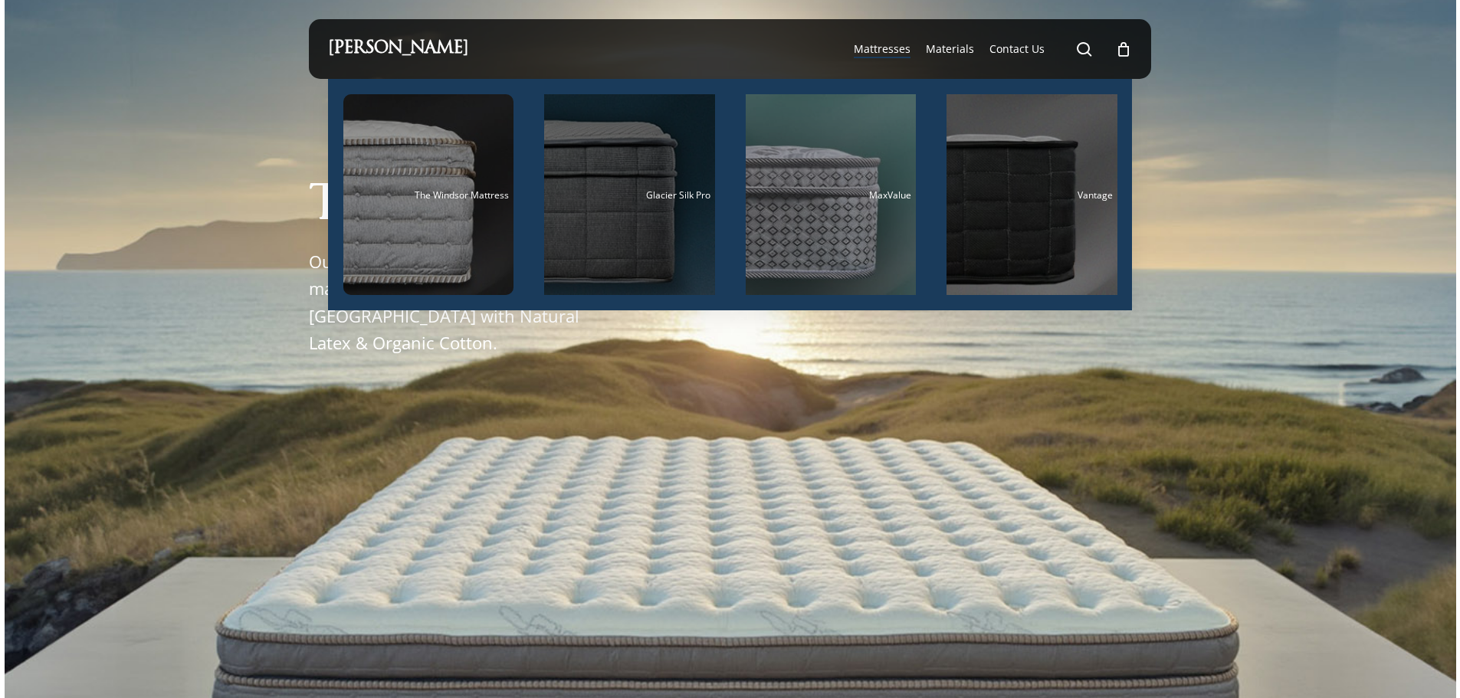
click at [579, 201] on div "Main Menu" at bounding box center [629, 194] width 171 height 201
click at [611, 205] on div "Main Menu" at bounding box center [629, 194] width 171 height 201
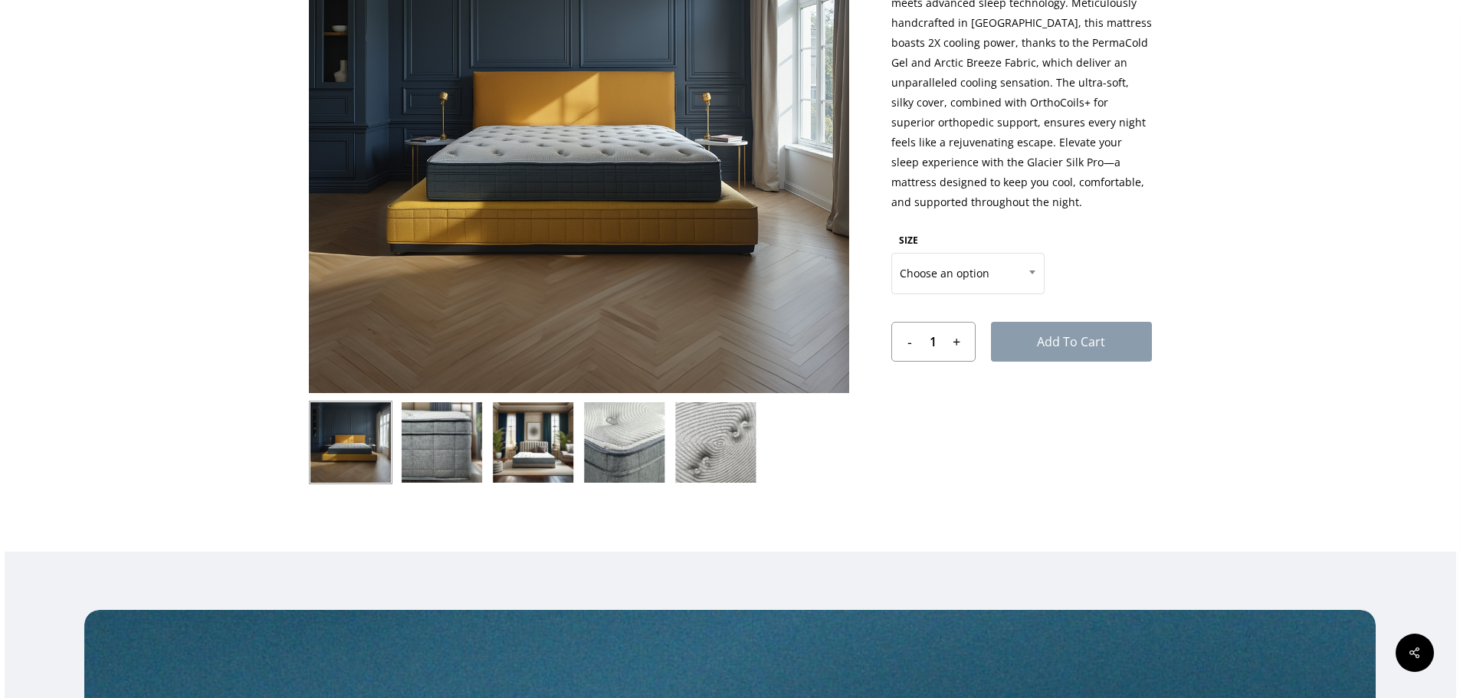
scroll to position [383, 0]
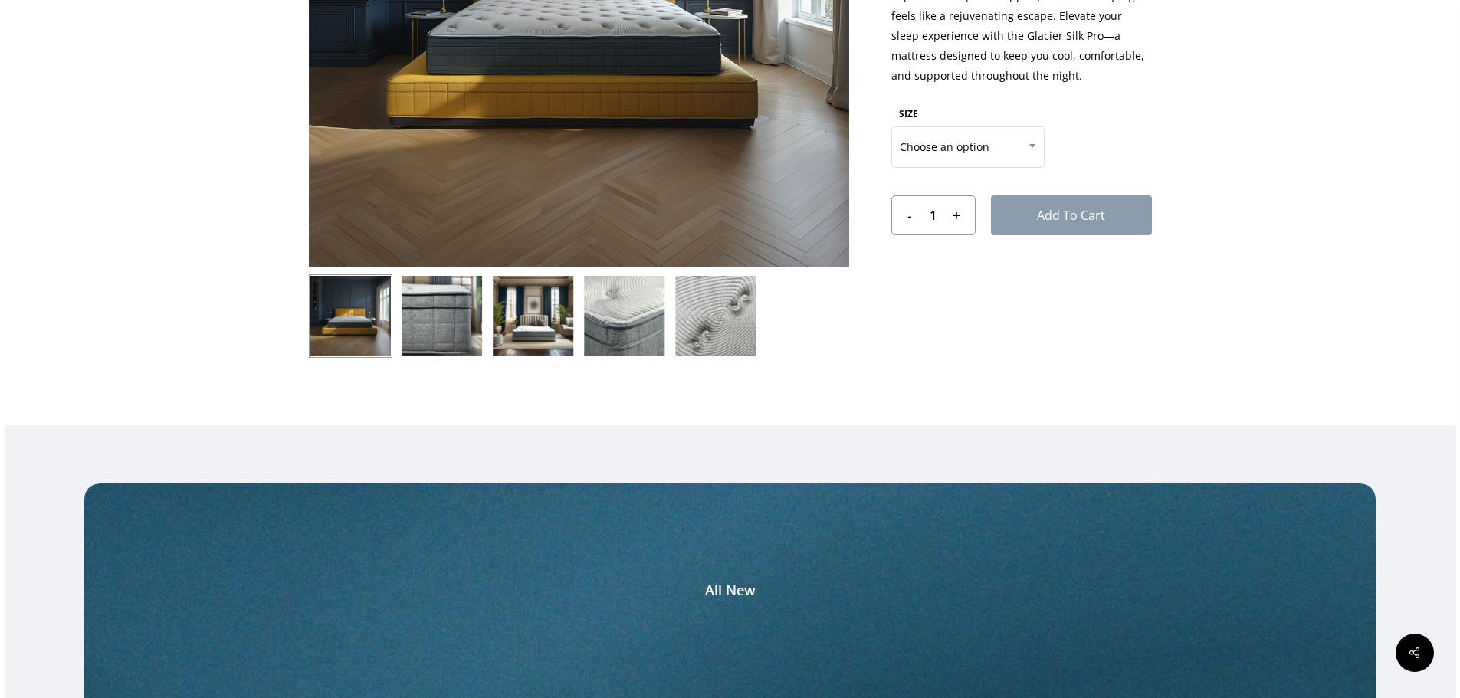
click at [592, 320] on img at bounding box center [624, 316] width 84 height 84
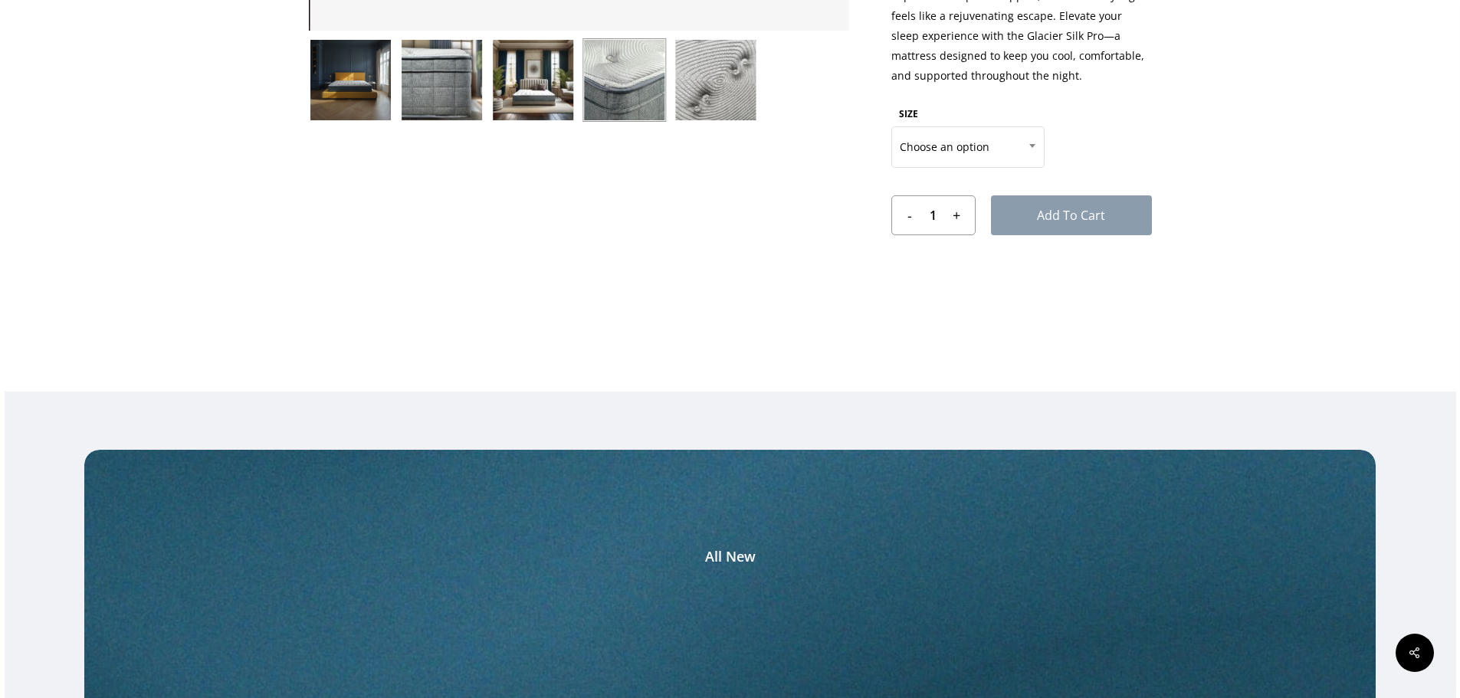
click at [506, 83] on img at bounding box center [533, 80] width 84 height 84
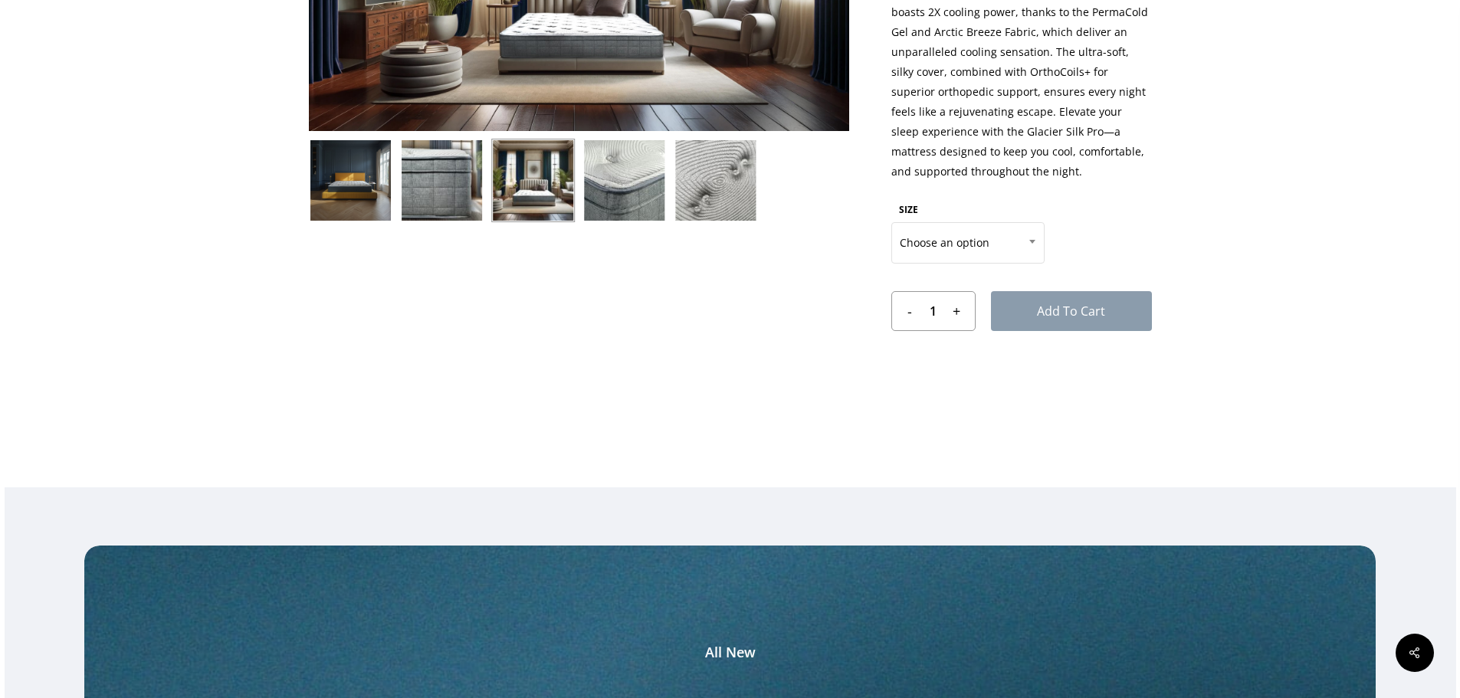
scroll to position [153, 0]
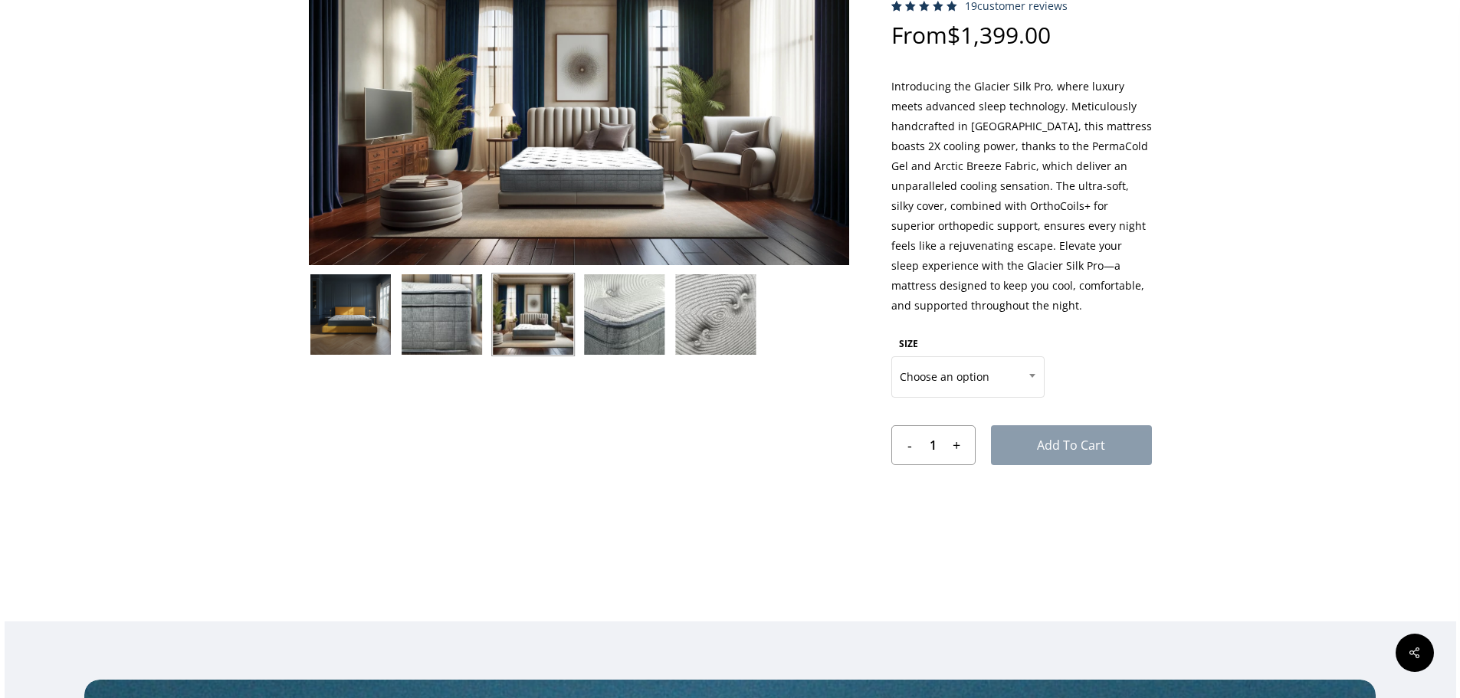
click at [432, 342] on img at bounding box center [442, 315] width 84 height 84
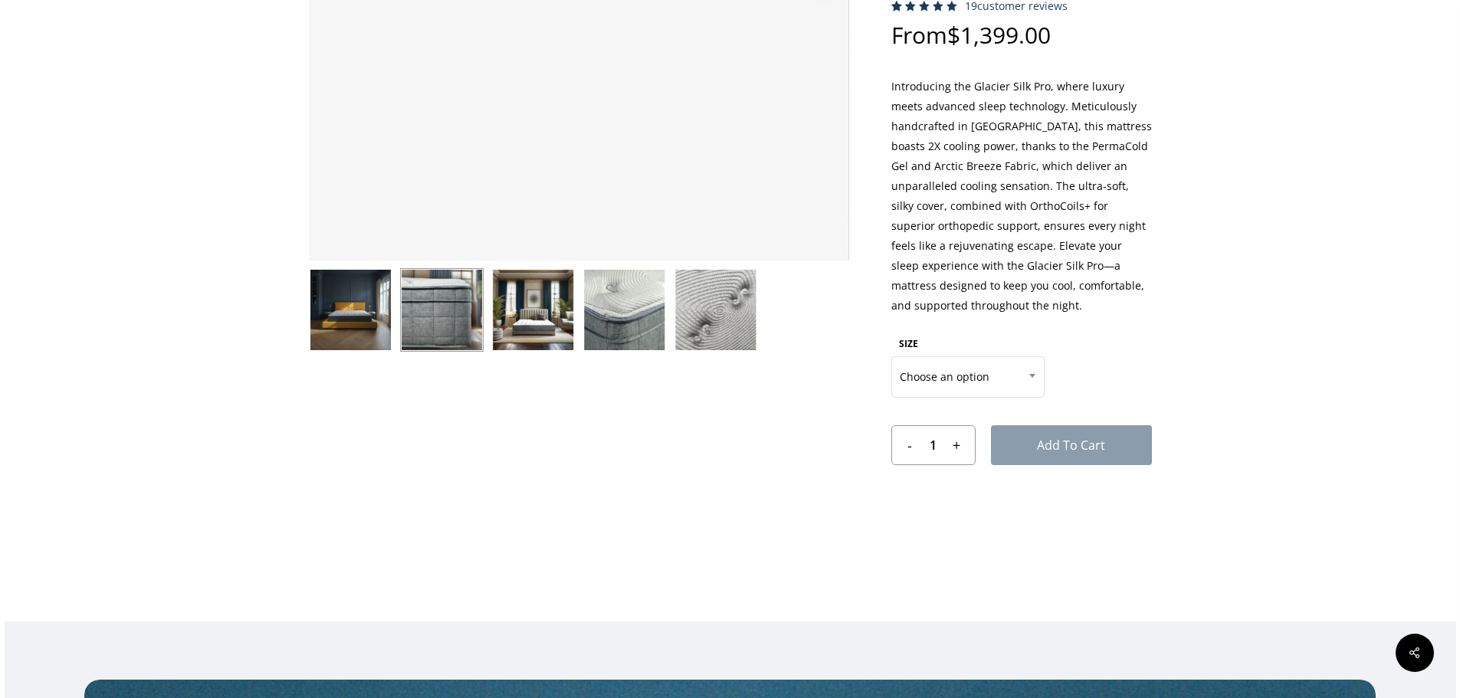
click at [363, 336] on img at bounding box center [351, 310] width 84 height 84
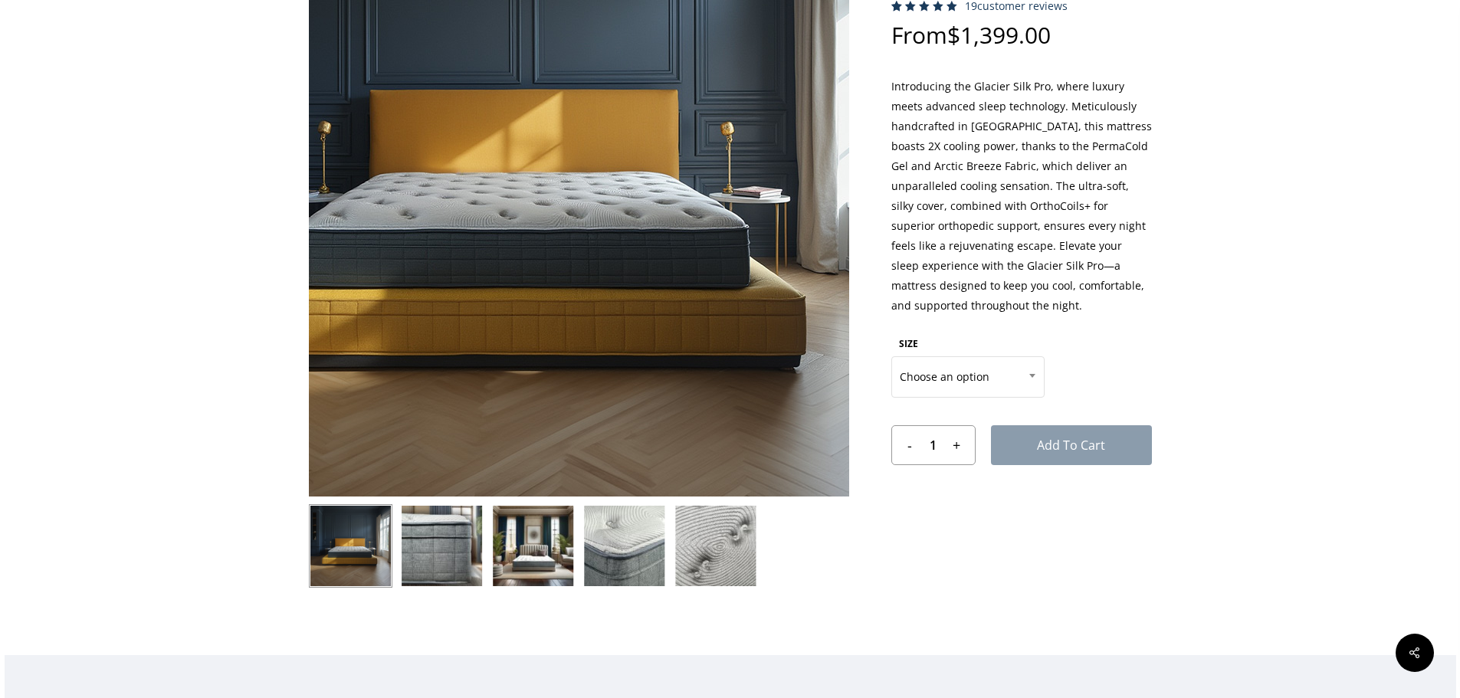
click at [362, 335] on img at bounding box center [531, 168] width 827 height 827
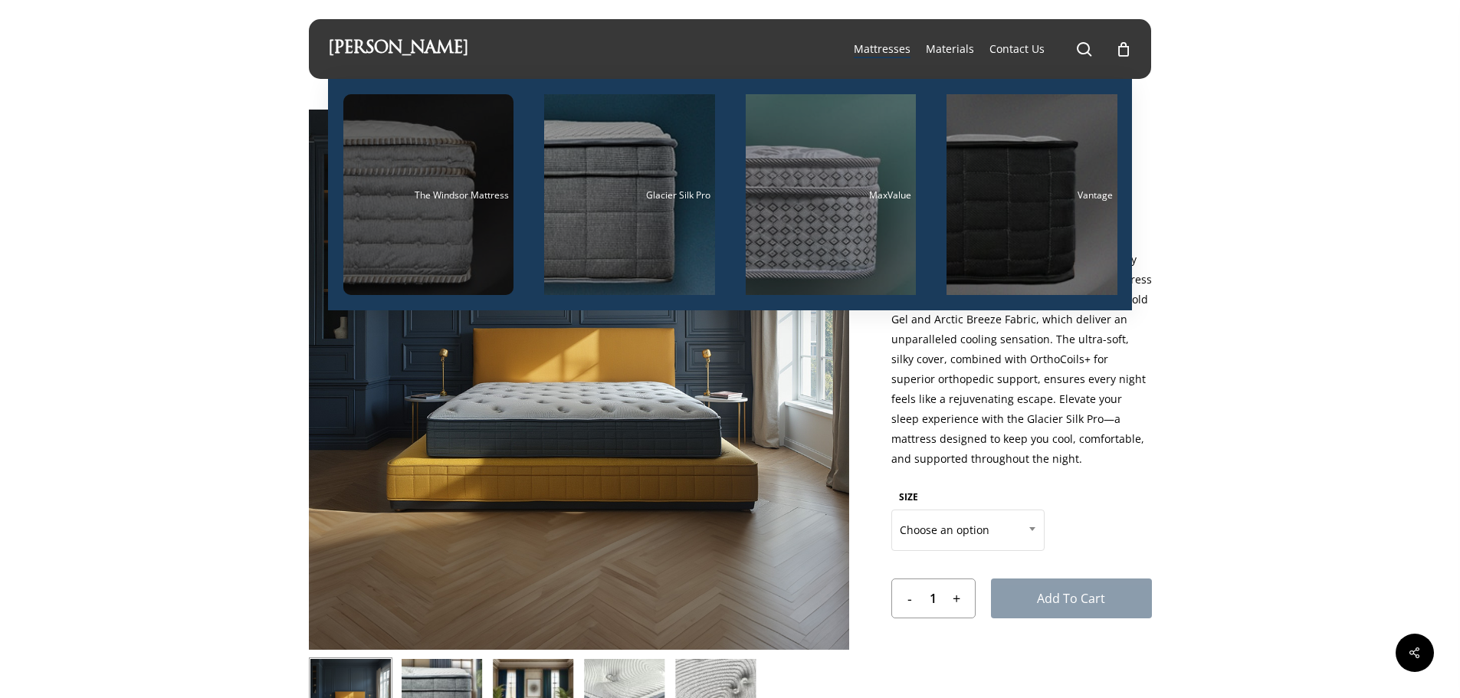
click at [391, 199] on div "The Windsor Mattress" at bounding box center [429, 195] width 162 height 10
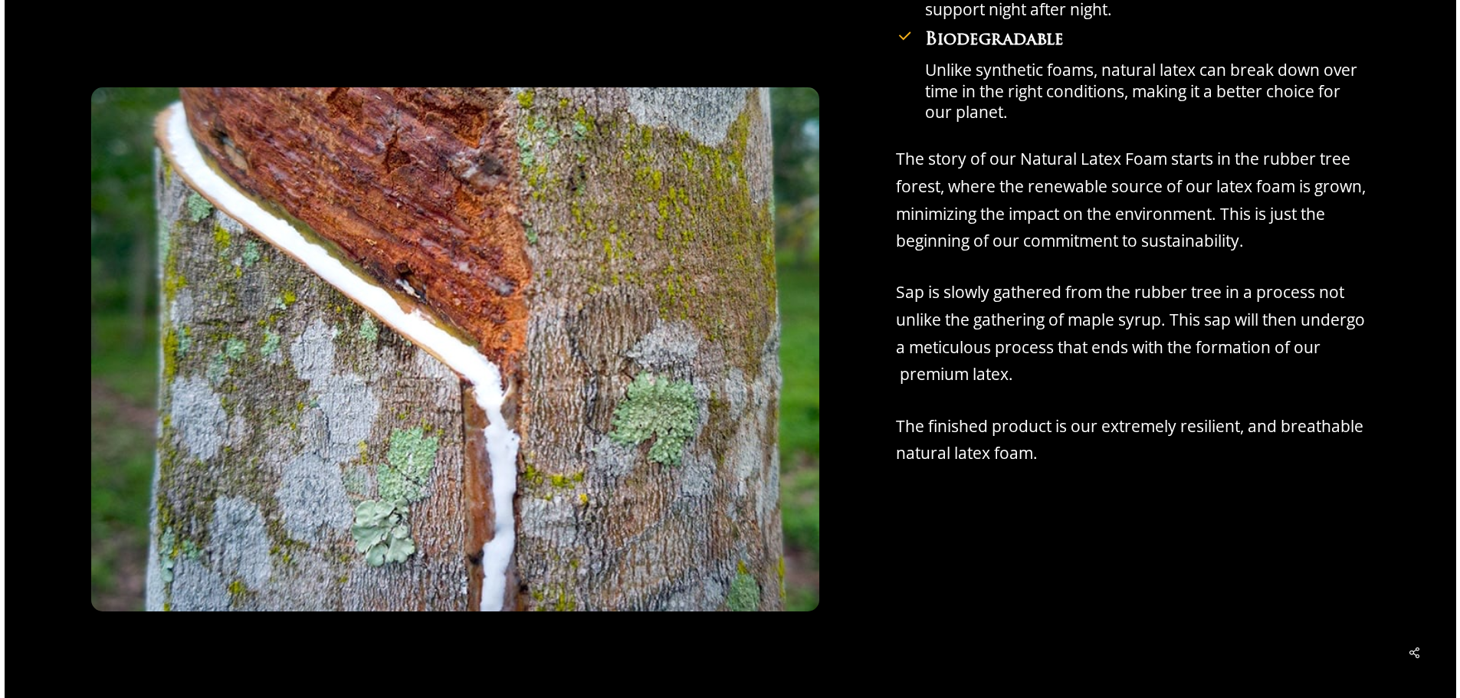
scroll to position [4750, 0]
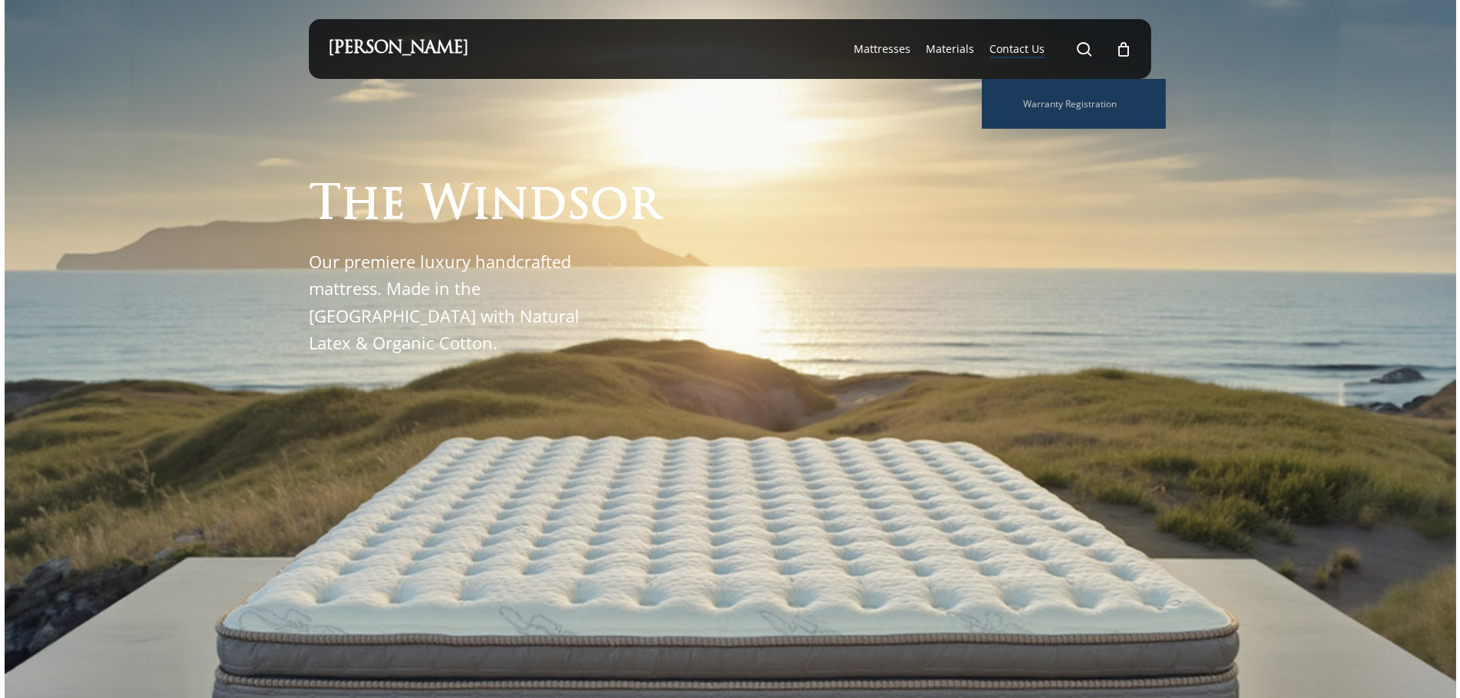
click at [1015, 51] on span "Contact Us" at bounding box center [1016, 48] width 55 height 15
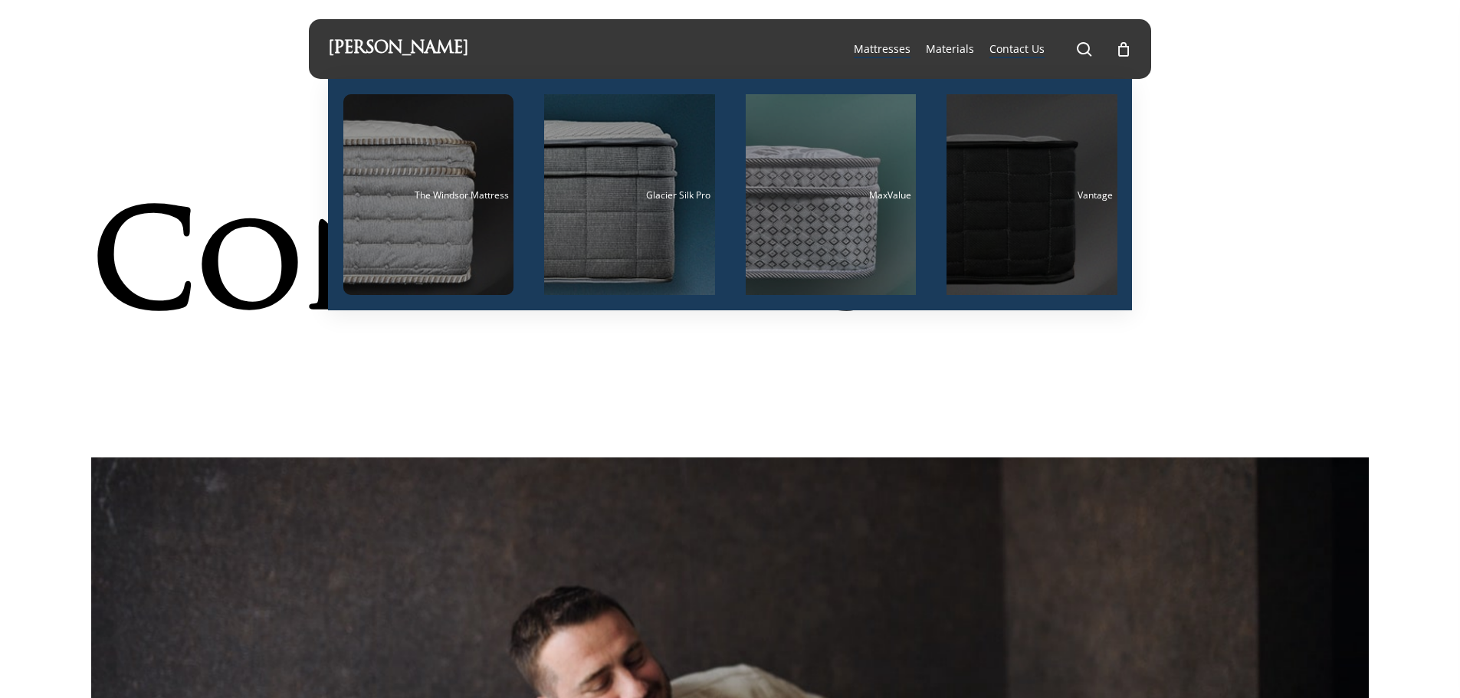
click at [1067, 201] on div "Main Menu" at bounding box center [1031, 194] width 171 height 201
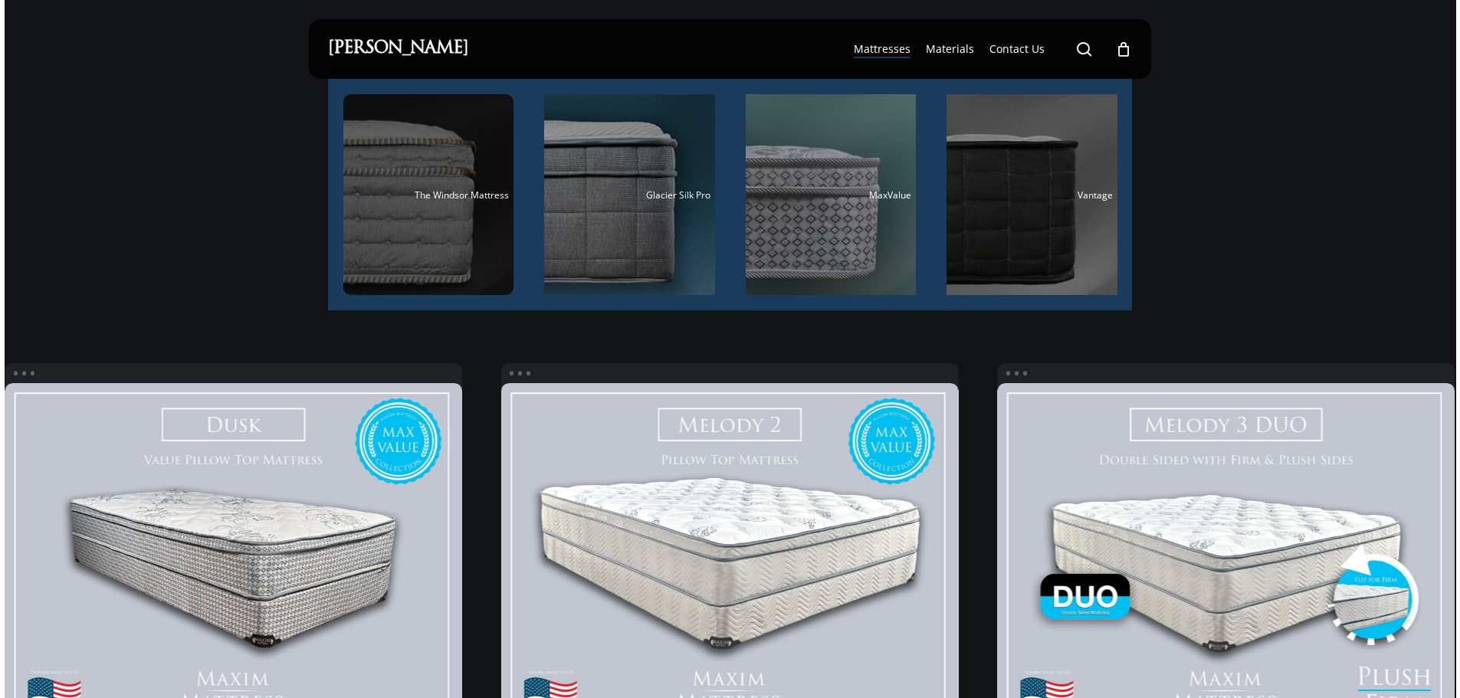
click at [451, 202] on div "Main Menu" at bounding box center [428, 194] width 171 height 201
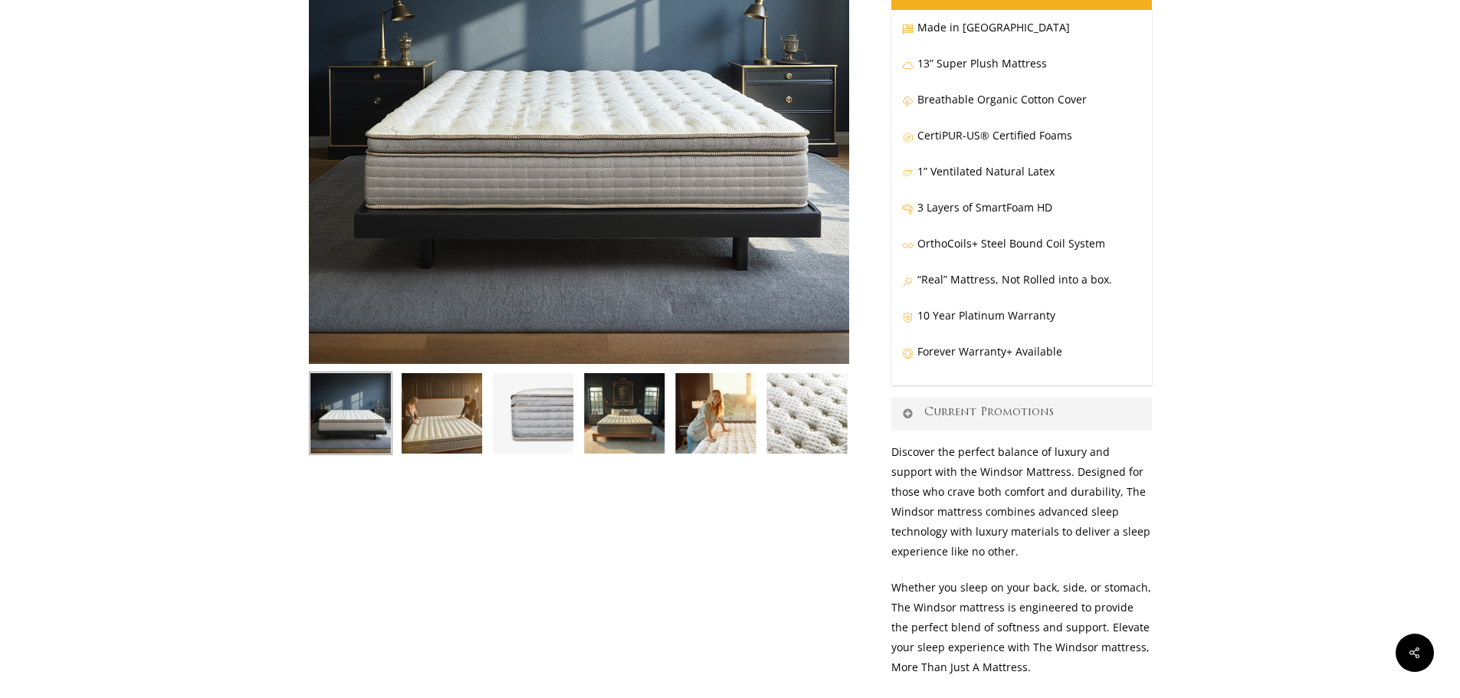
scroll to position [383, 0]
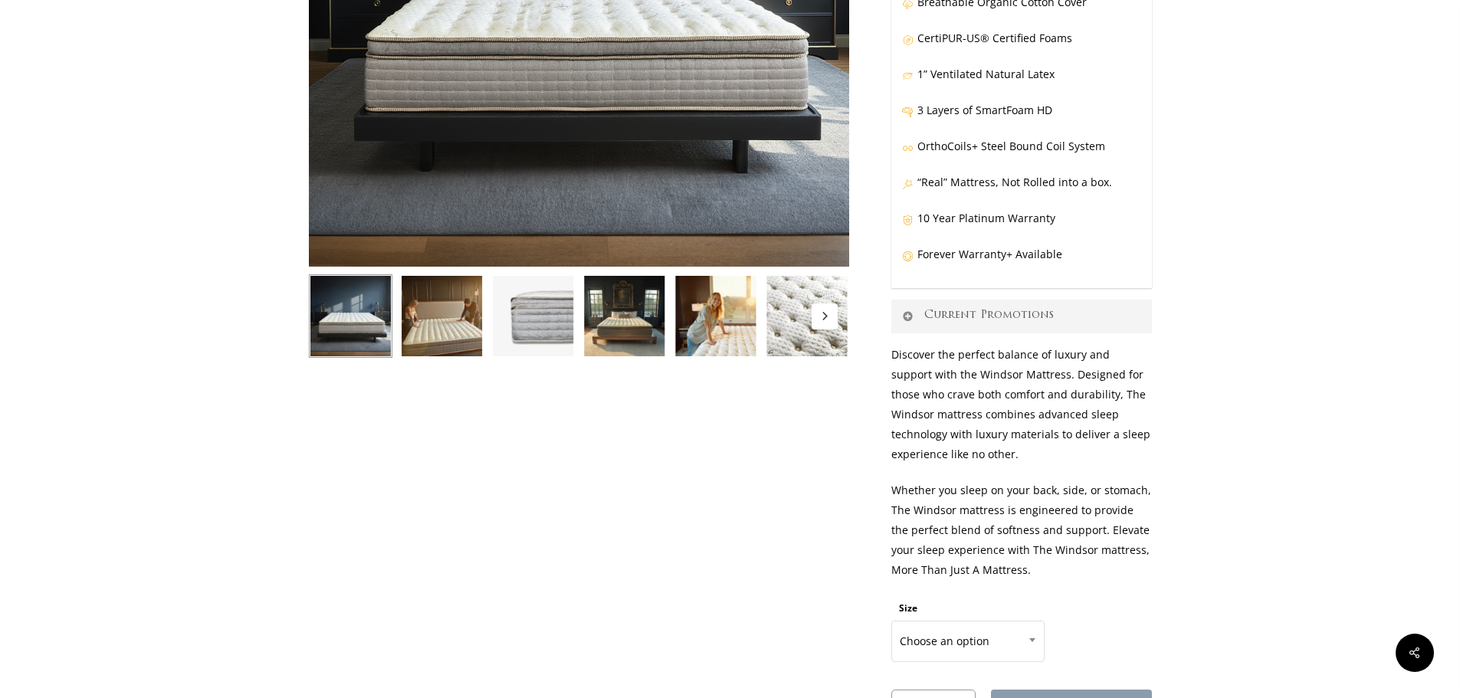
click at [806, 306] on img at bounding box center [807, 316] width 84 height 84
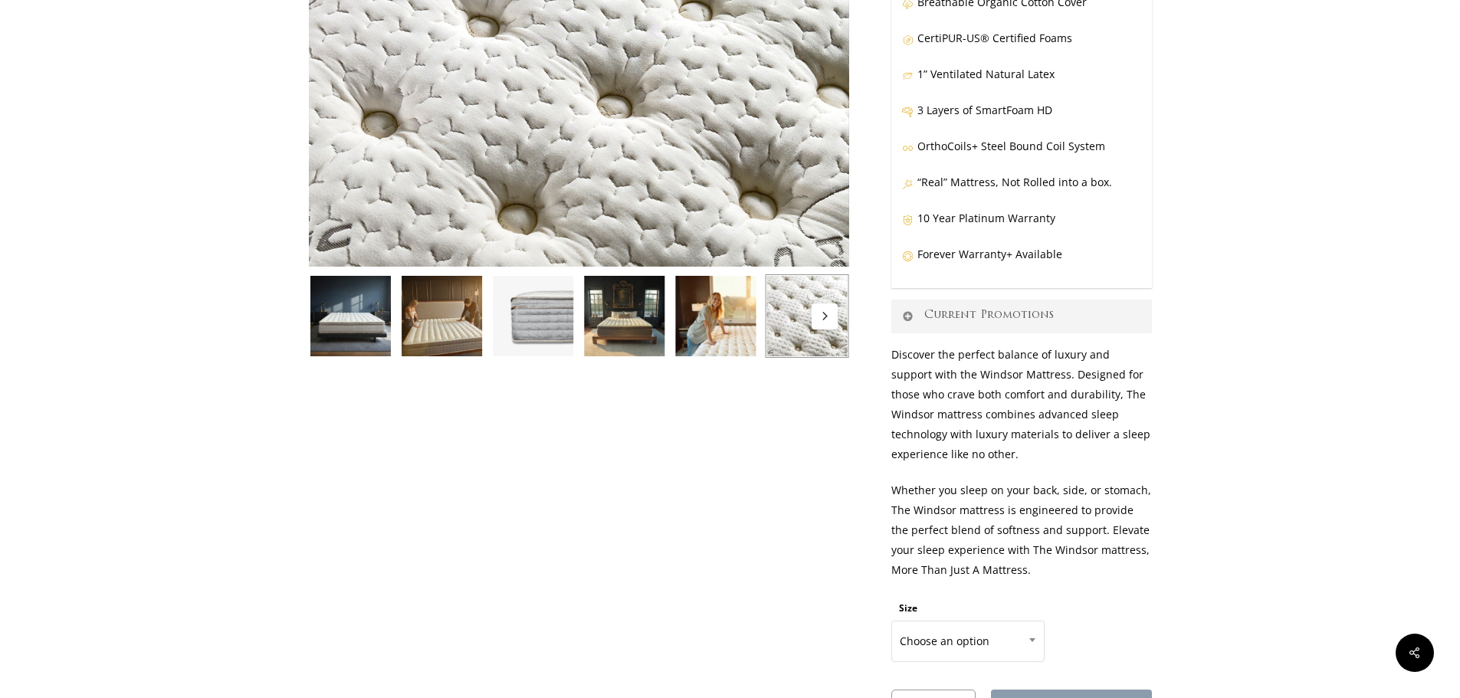
click at [725, 314] on img at bounding box center [715, 316] width 84 height 84
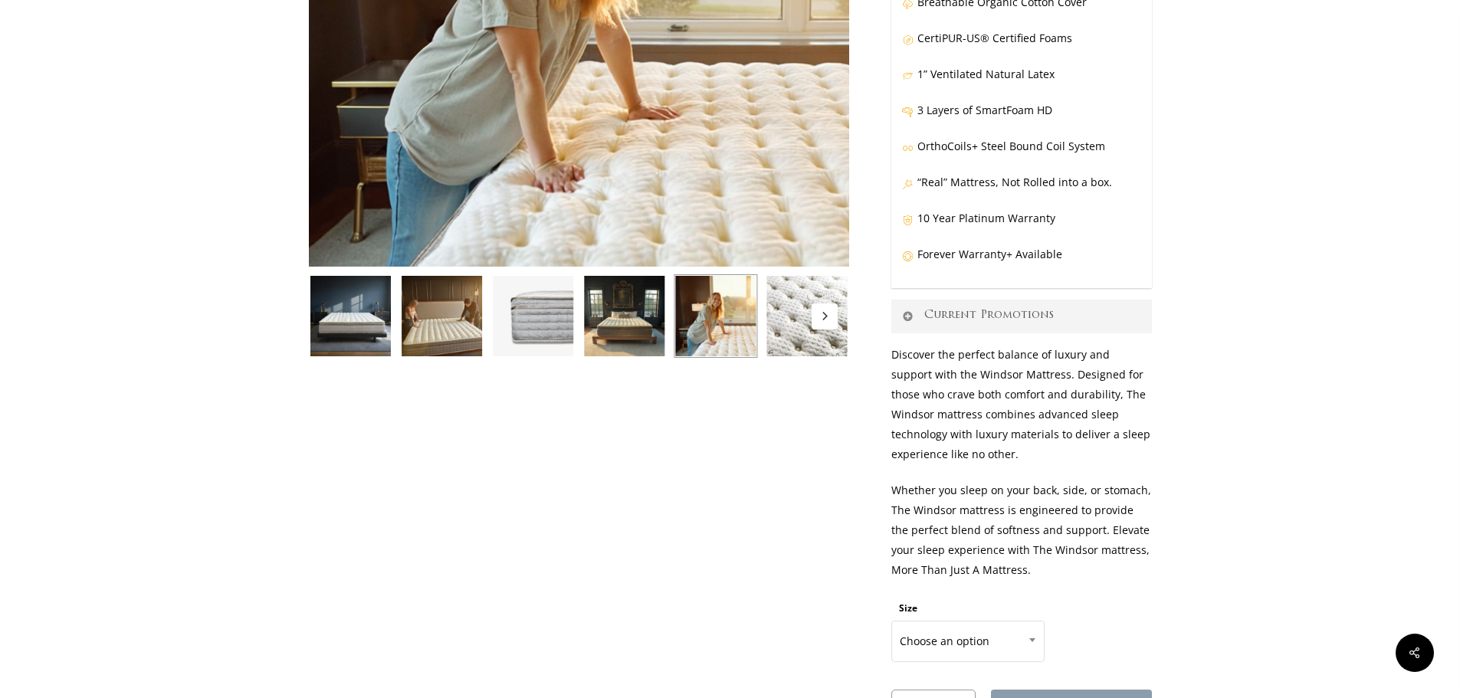
click at [524, 328] on img at bounding box center [533, 316] width 84 height 84
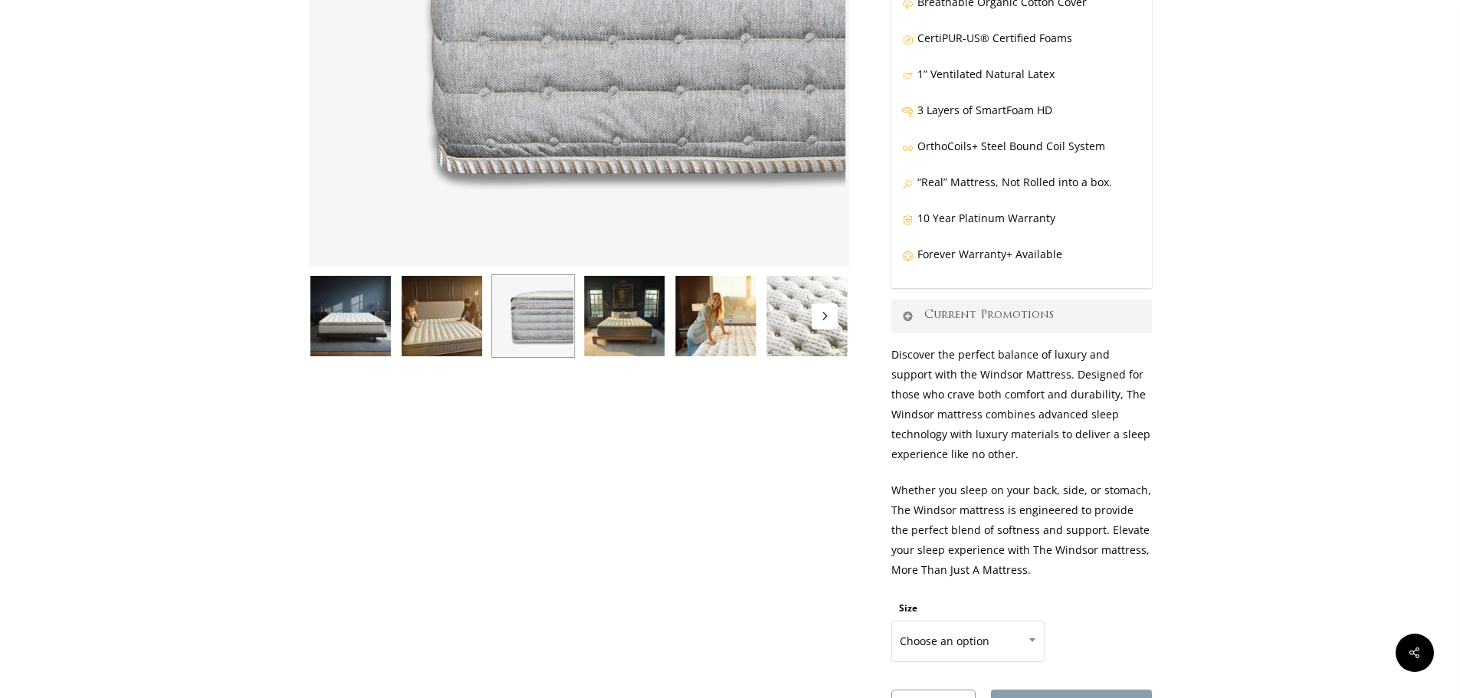
click at [445, 332] on img at bounding box center [442, 316] width 84 height 84
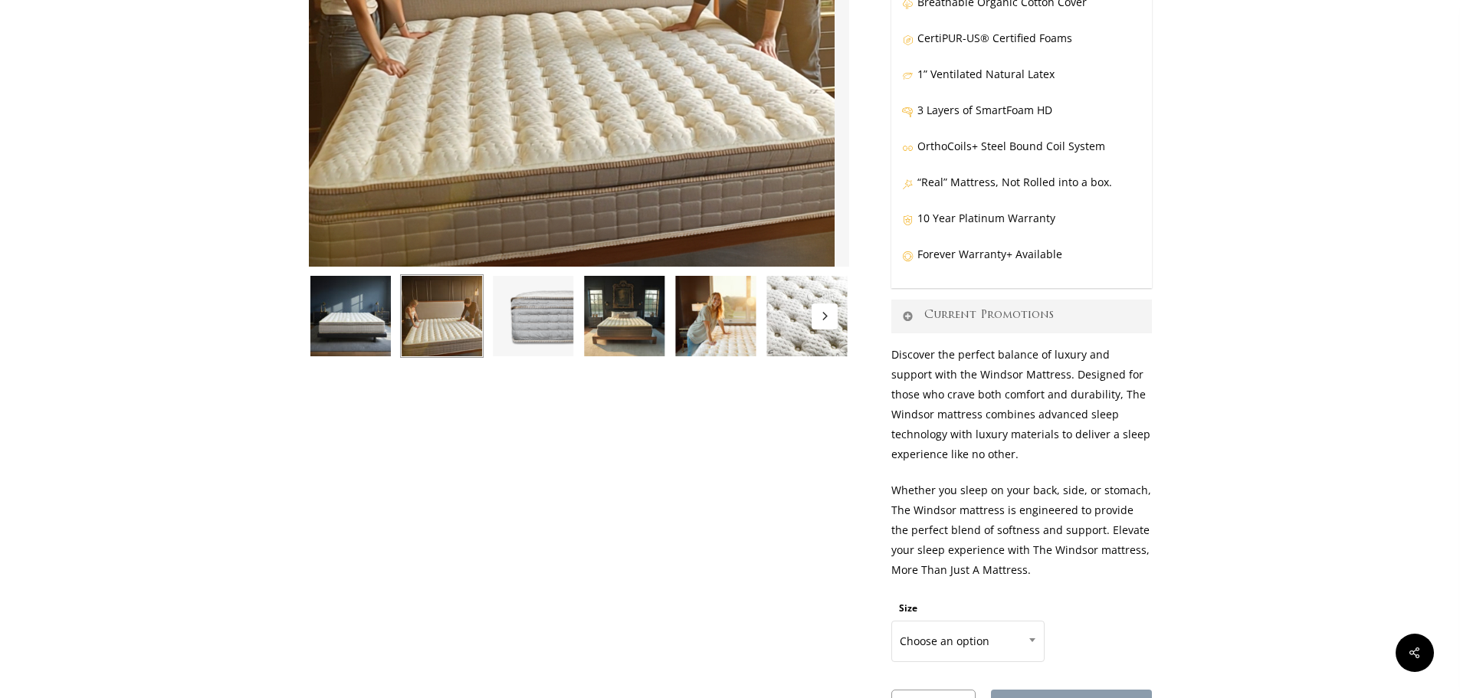
click at [340, 335] on img at bounding box center [351, 316] width 84 height 84
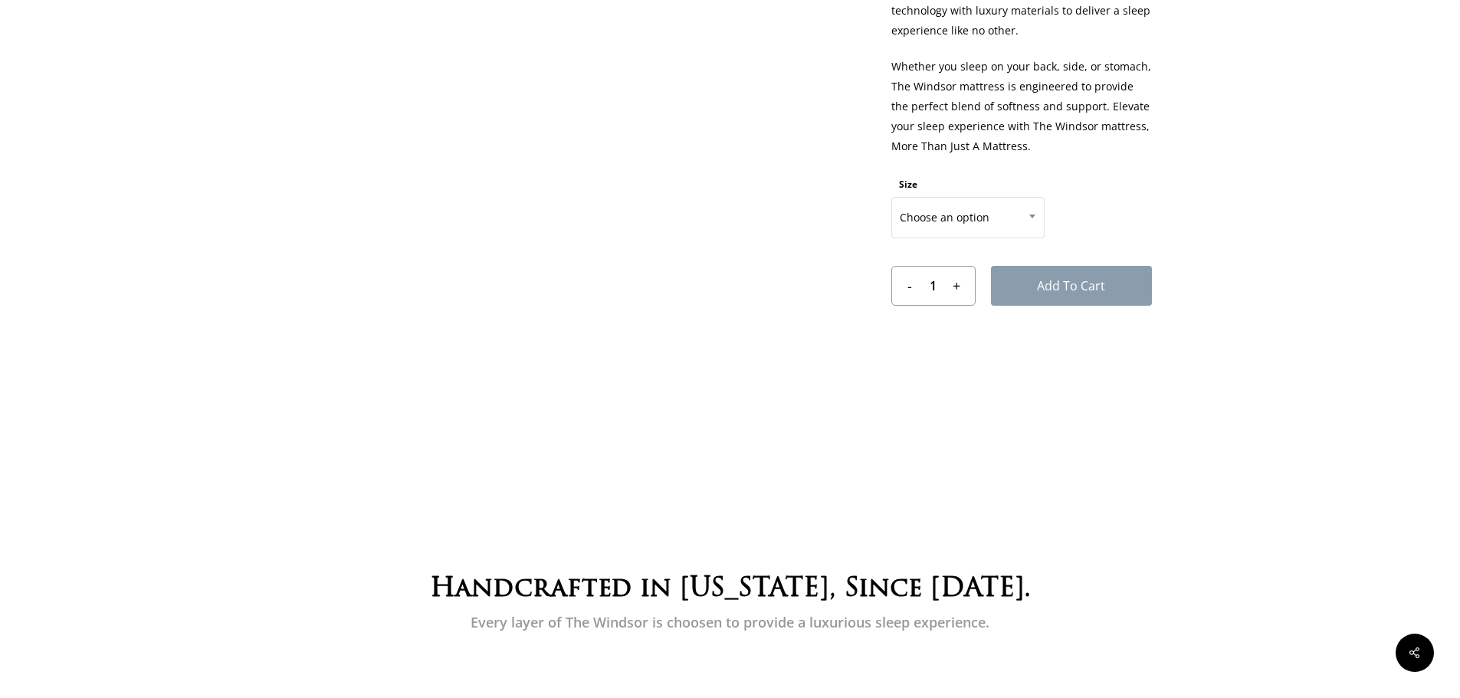
scroll to position [0, 0]
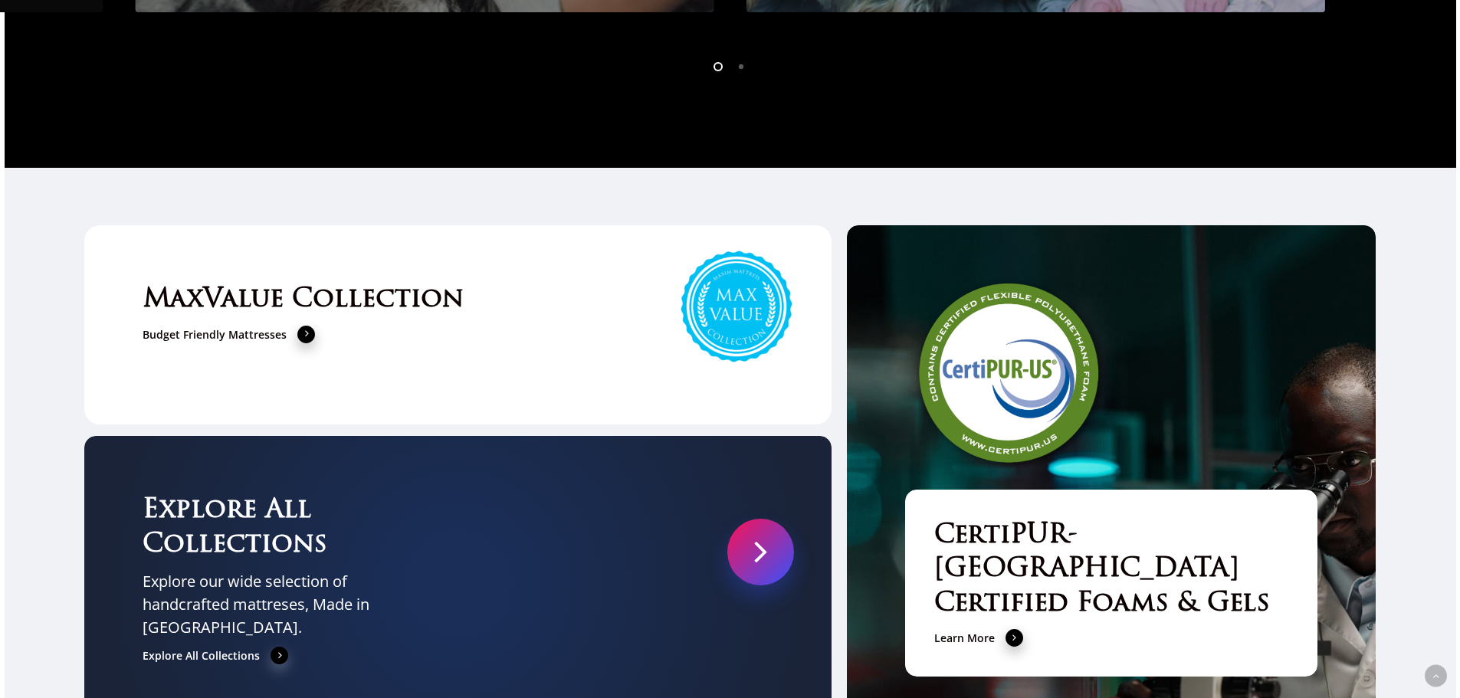
scroll to position [5321, 0]
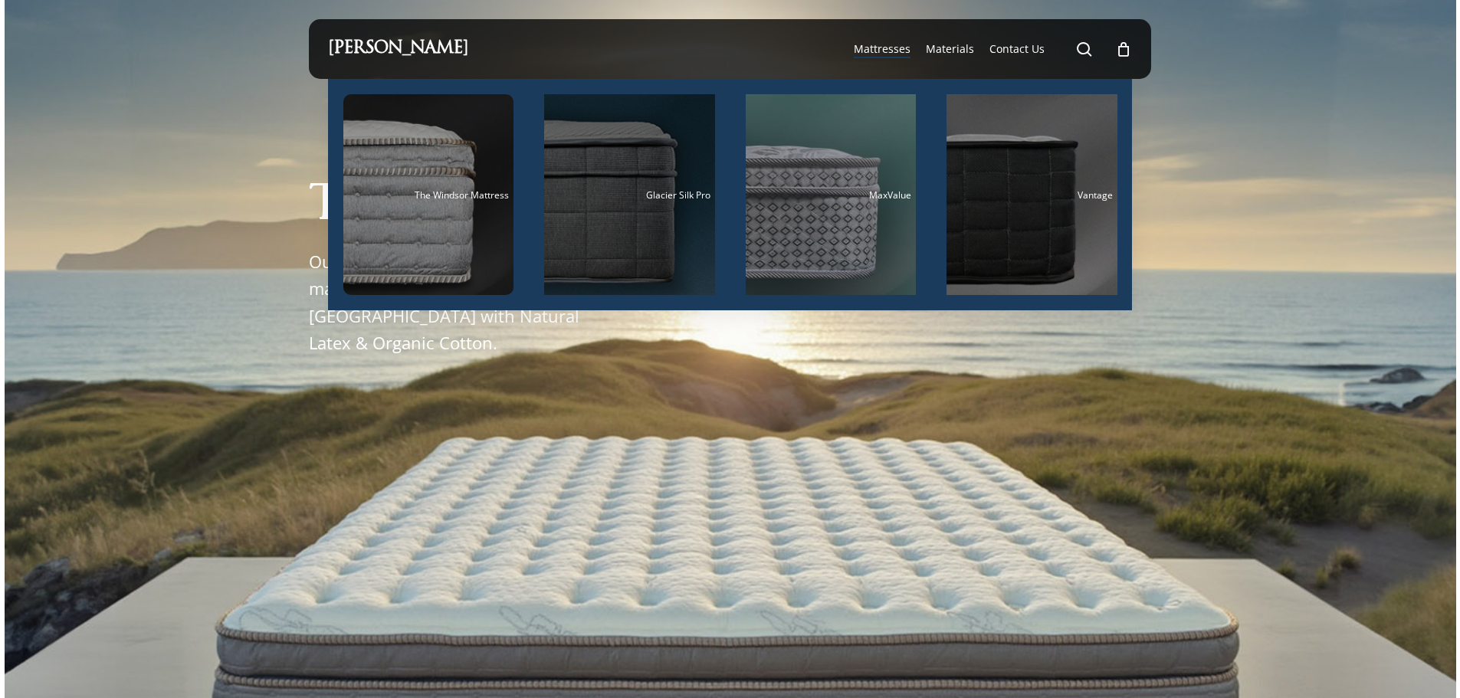
click at [657, 169] on div "Main Menu" at bounding box center [629, 194] width 171 height 201
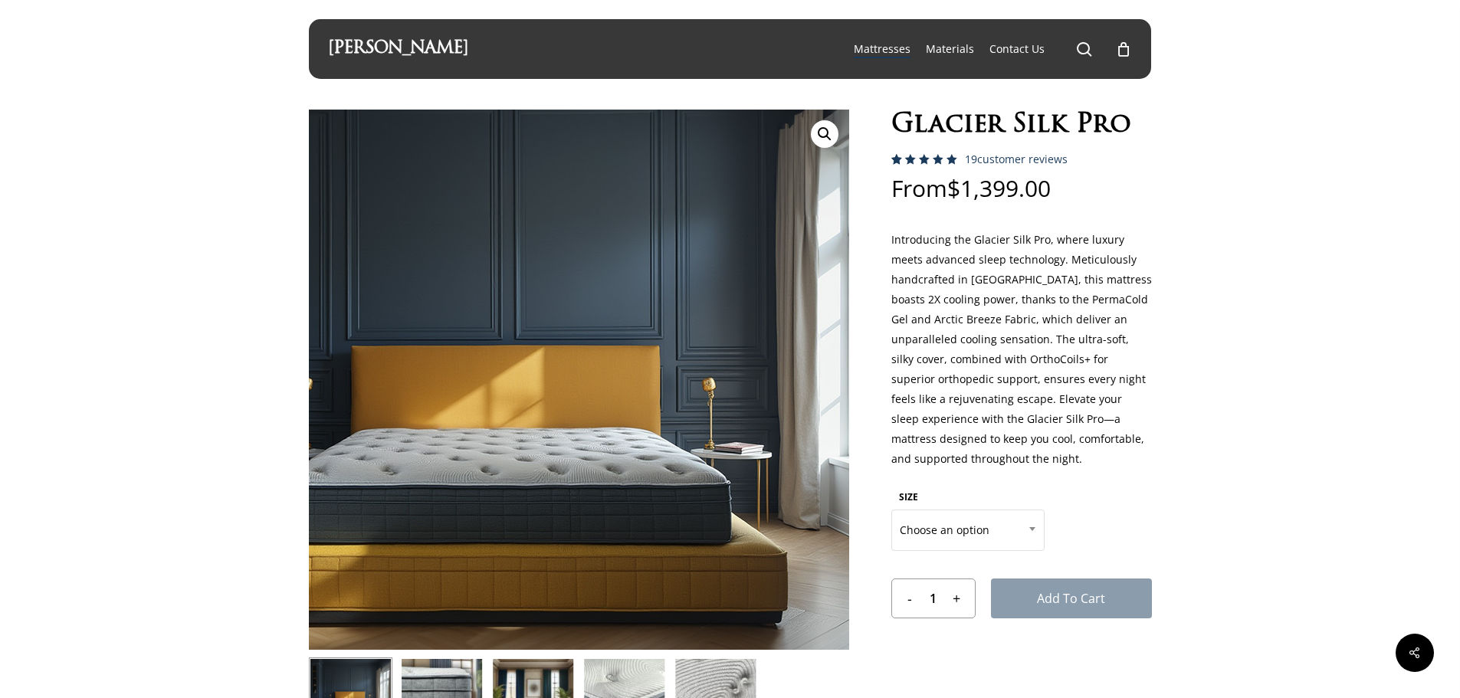
scroll to position [306, 0]
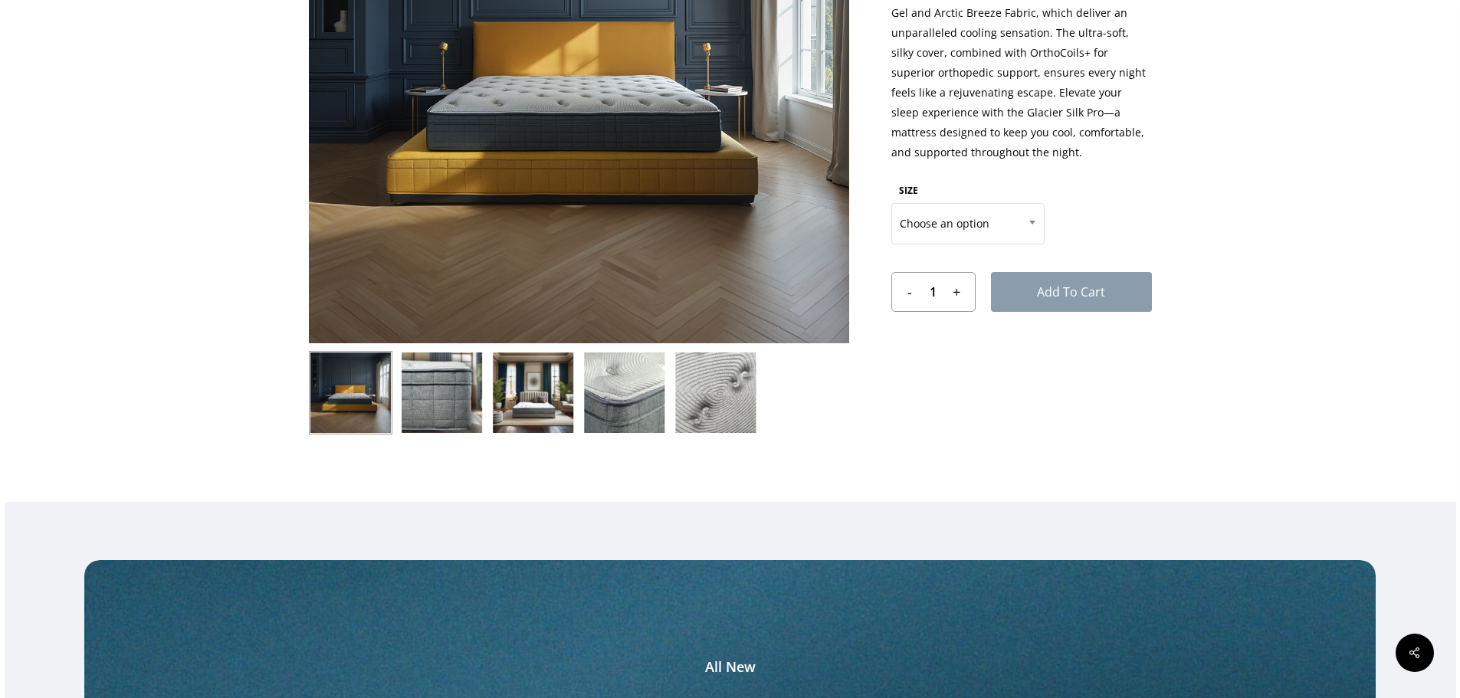
click at [629, 392] on img at bounding box center [624, 393] width 84 height 84
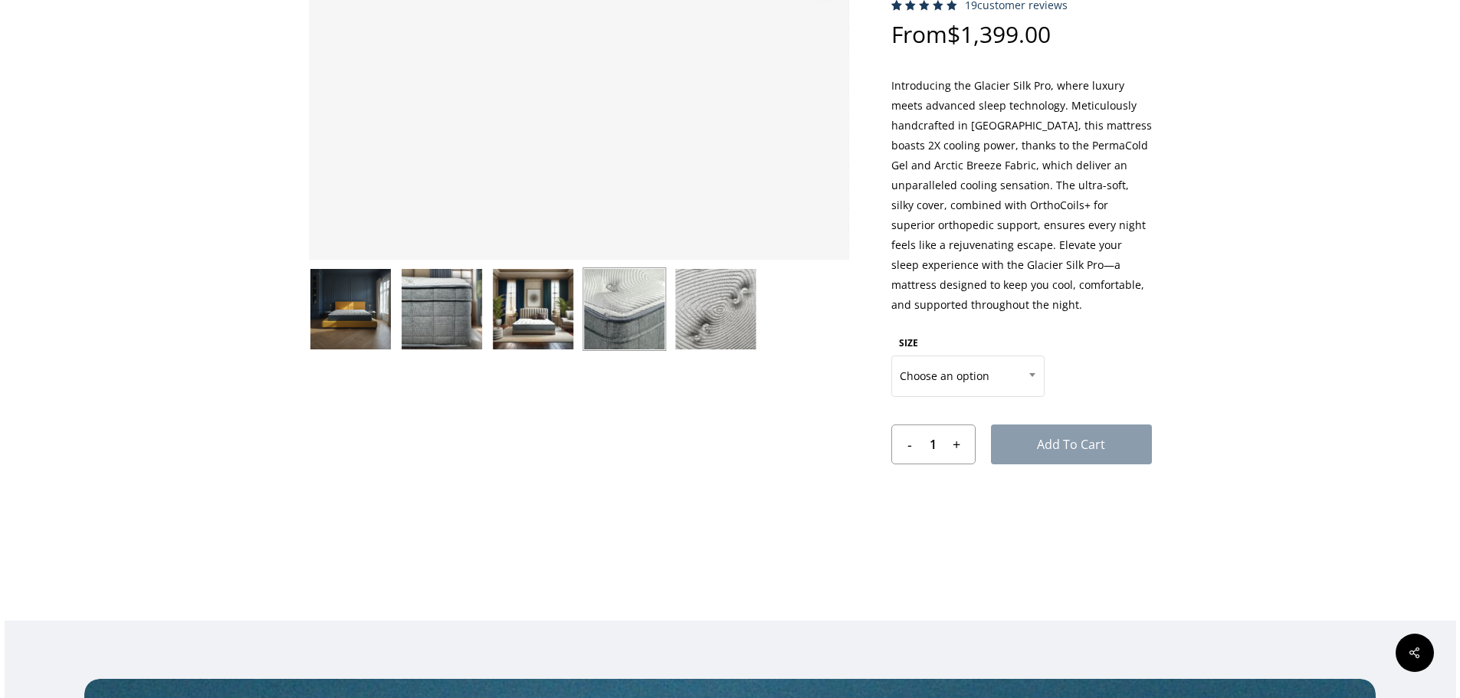
scroll to position [0, 0]
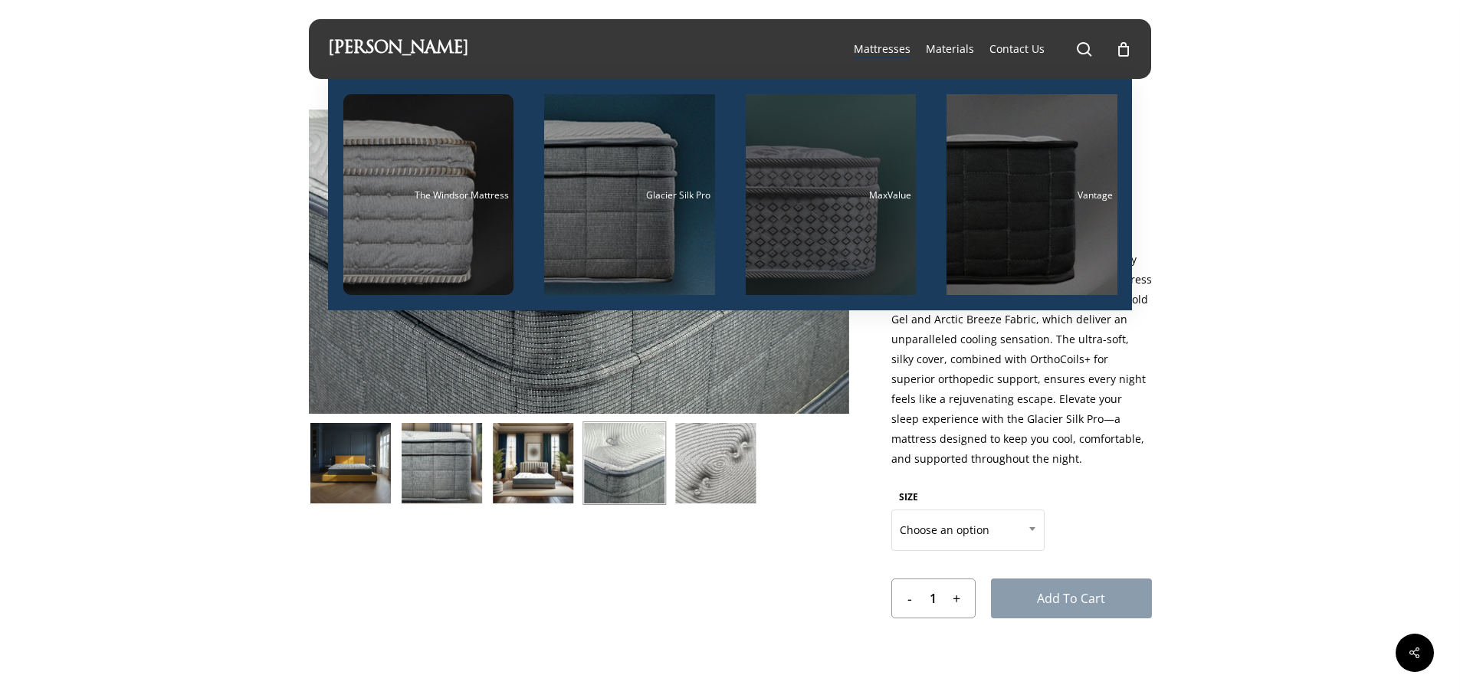
click at [837, 185] on div "Main Menu" at bounding box center [831, 194] width 171 height 201
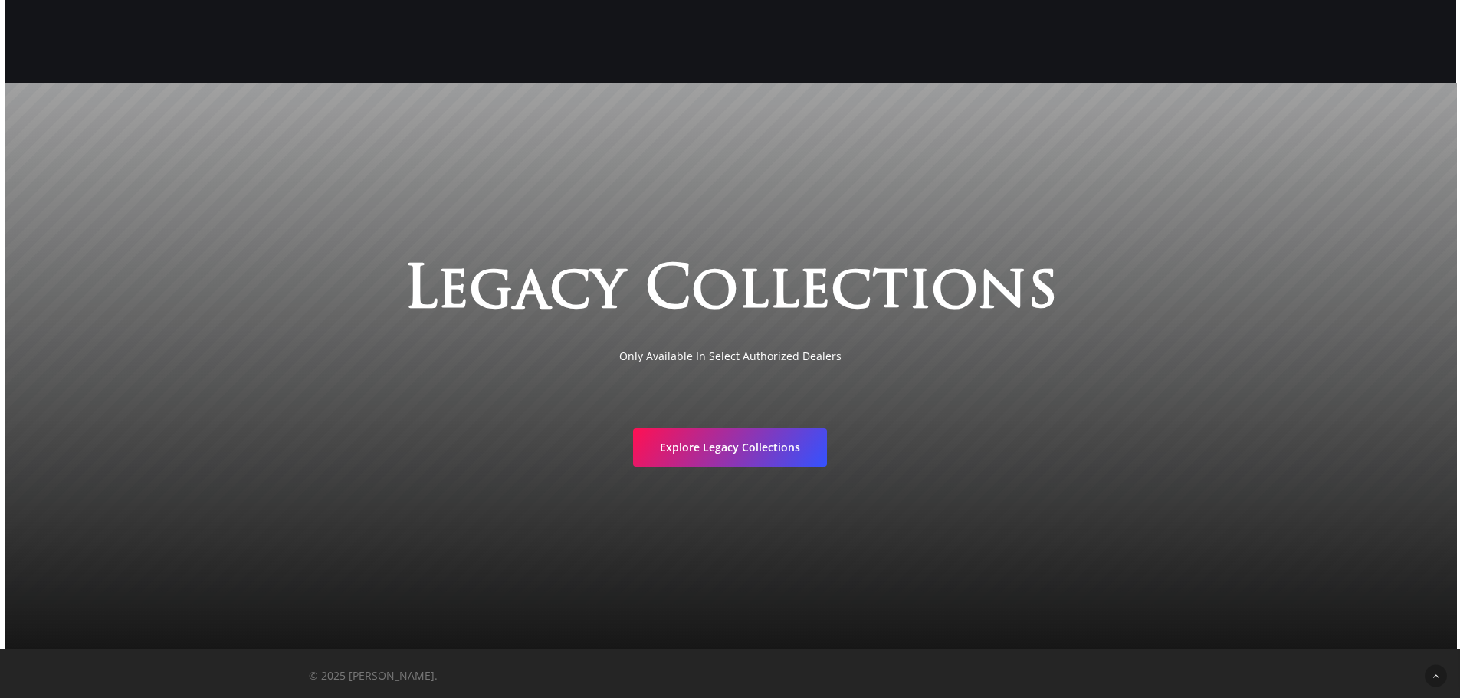
scroll to position [3341, 0]
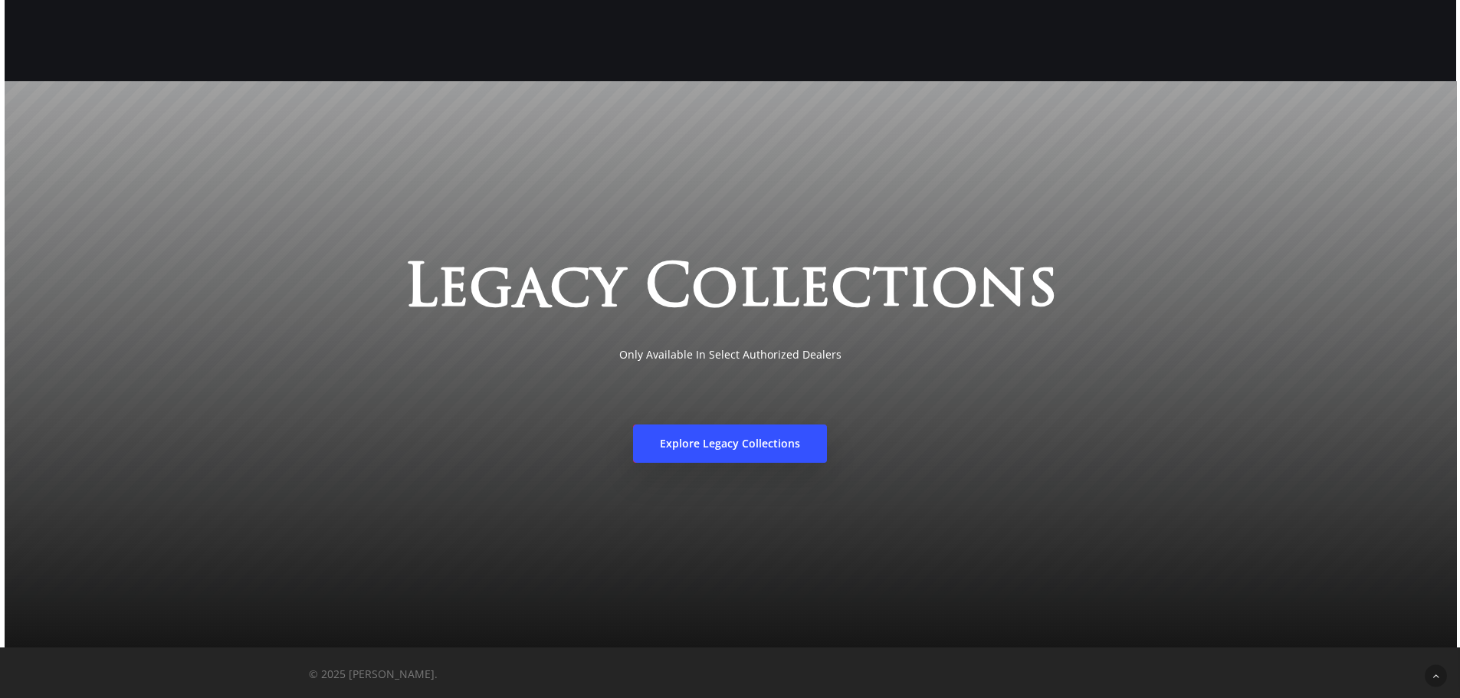
click at [782, 444] on span "Explore Legacy Collections" at bounding box center [730, 443] width 140 height 15
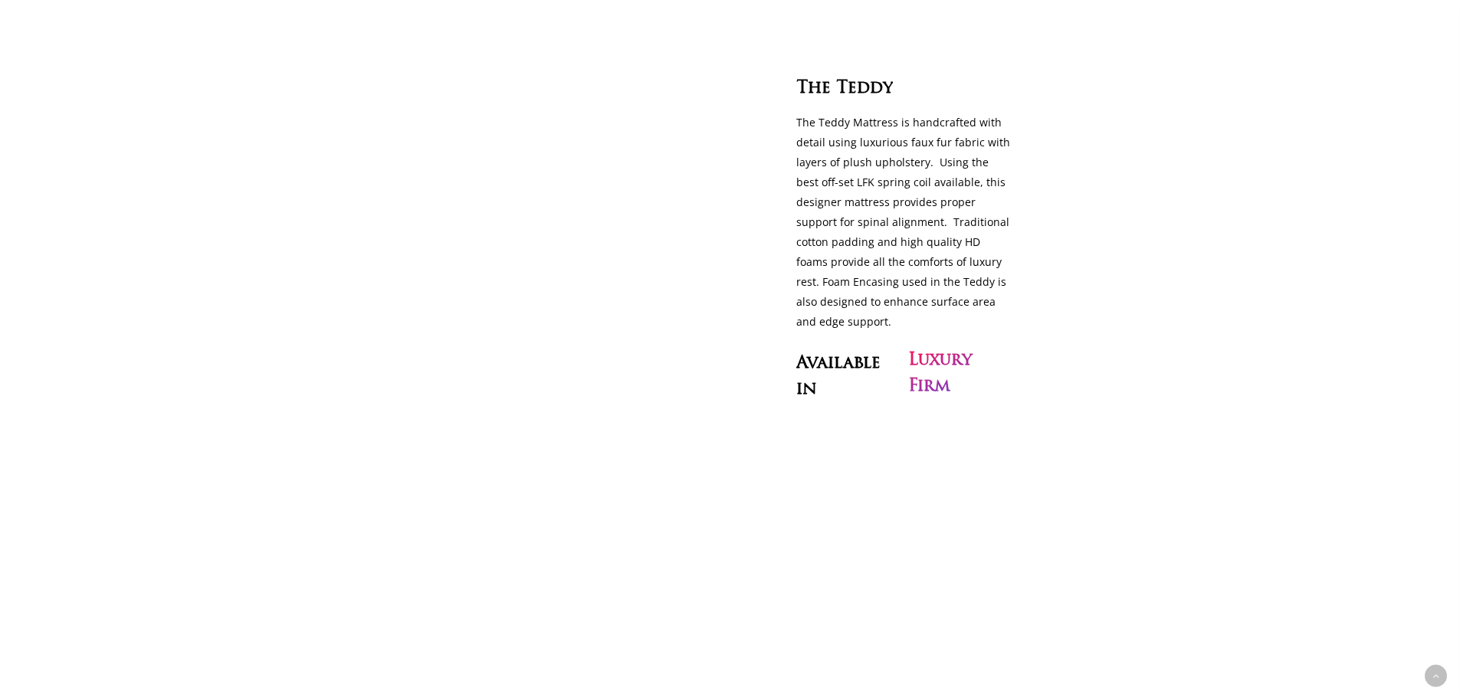
scroll to position [2988, 0]
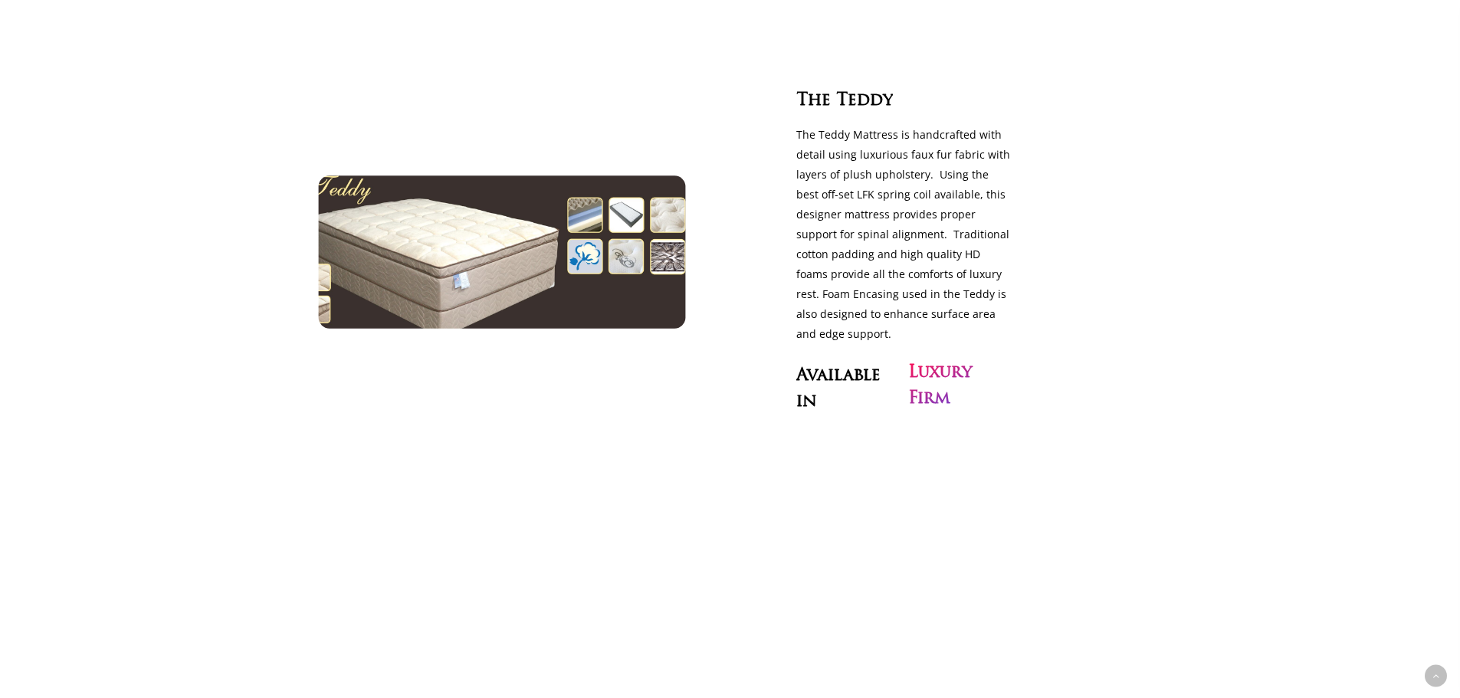
click at [577, 223] on img at bounding box center [501, 251] width 422 height 175
click at [621, 207] on img at bounding box center [501, 251] width 422 height 175
click at [655, 205] on img at bounding box center [501, 251] width 422 height 175
click at [659, 239] on img at bounding box center [501, 251] width 422 height 175
click at [634, 240] on img at bounding box center [501, 251] width 422 height 175
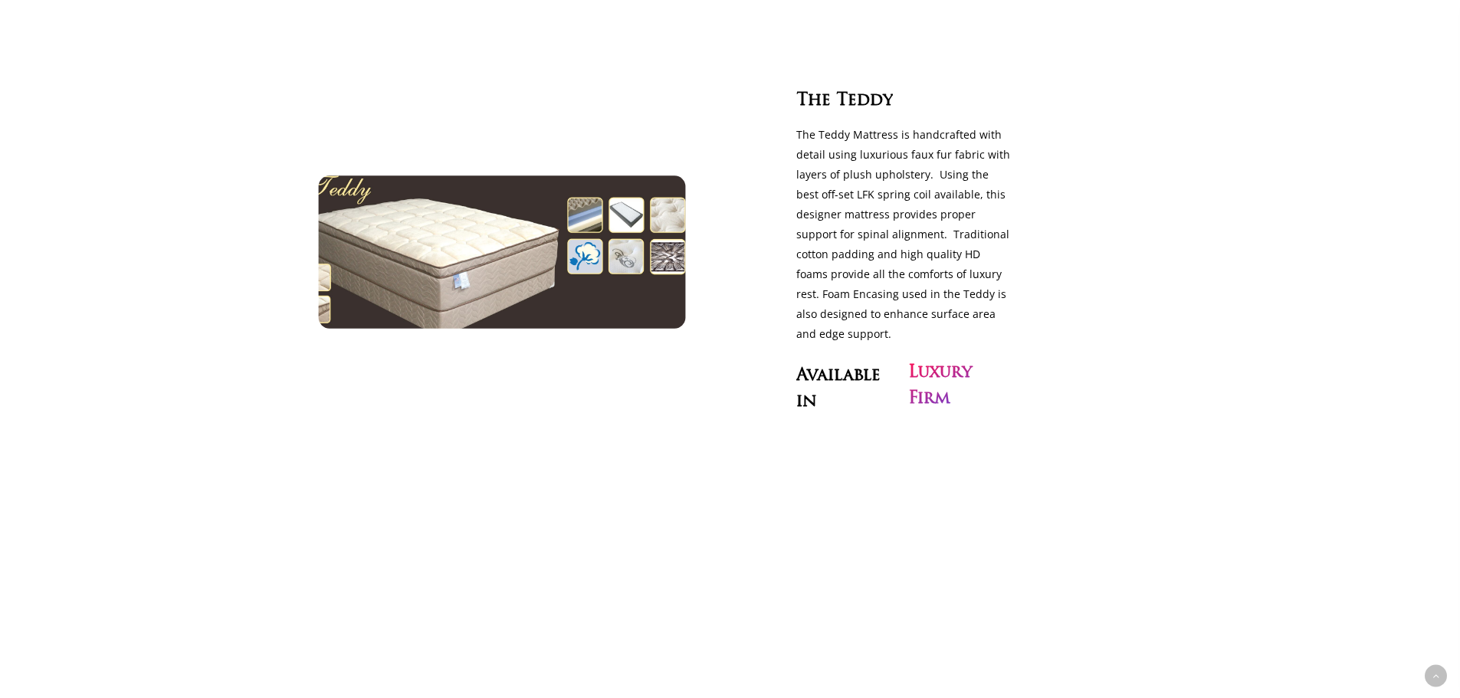
click at [605, 240] on img at bounding box center [501, 251] width 422 height 175
click at [467, 261] on img at bounding box center [501, 251] width 422 height 175
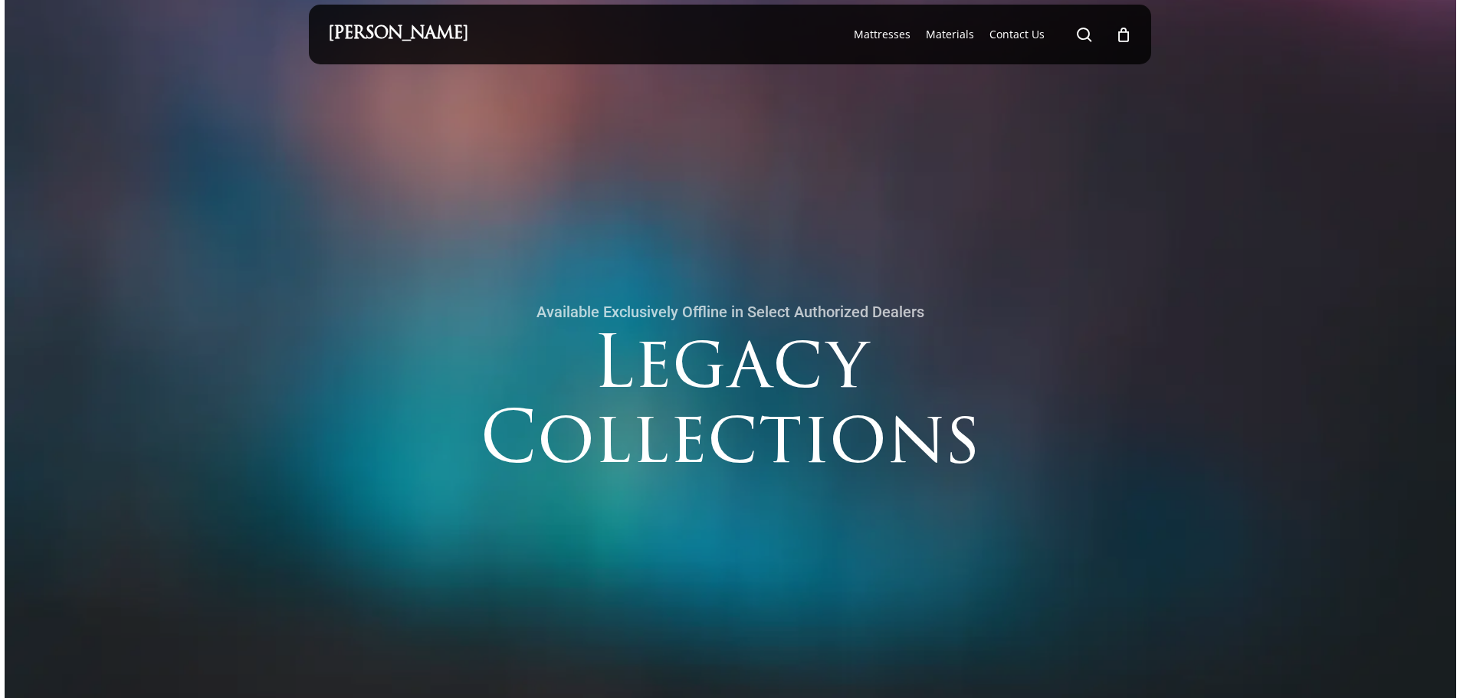
scroll to position [0, 0]
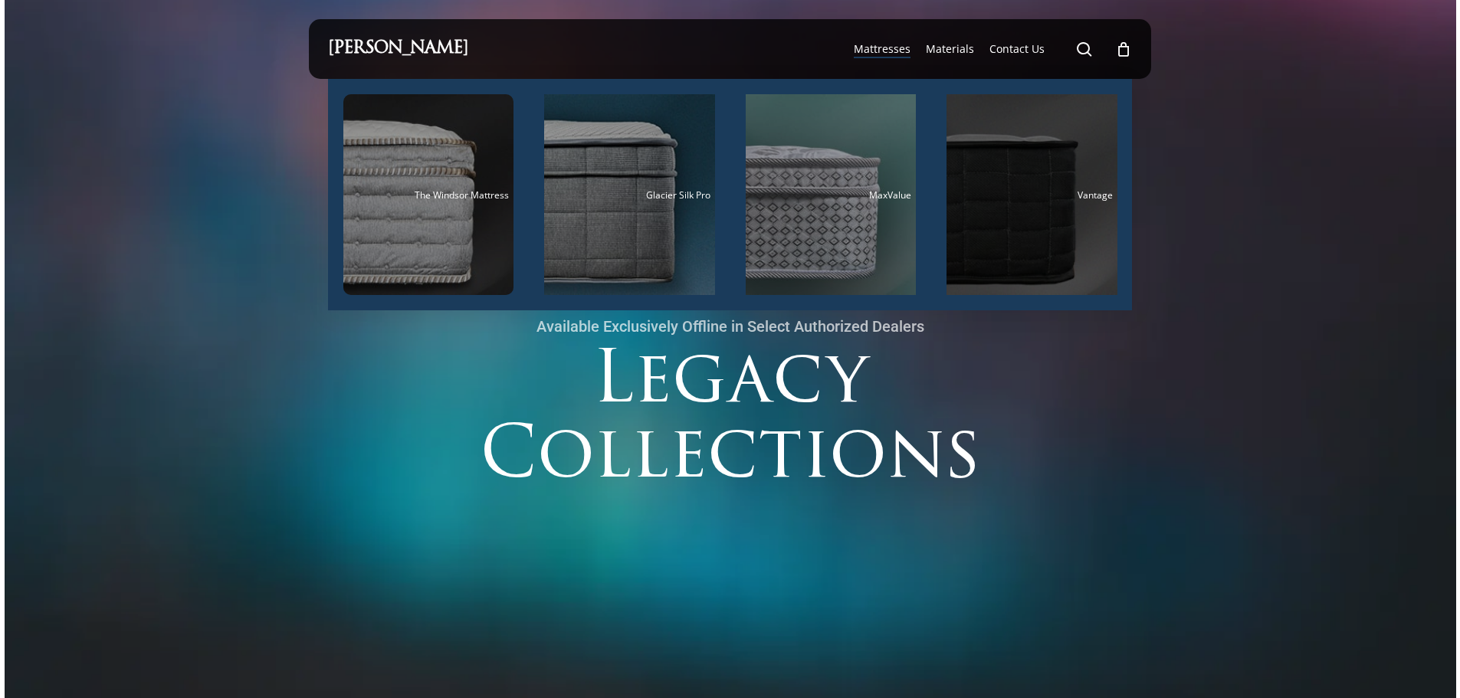
click at [1057, 228] on div "Main Menu" at bounding box center [1031, 194] width 171 height 201
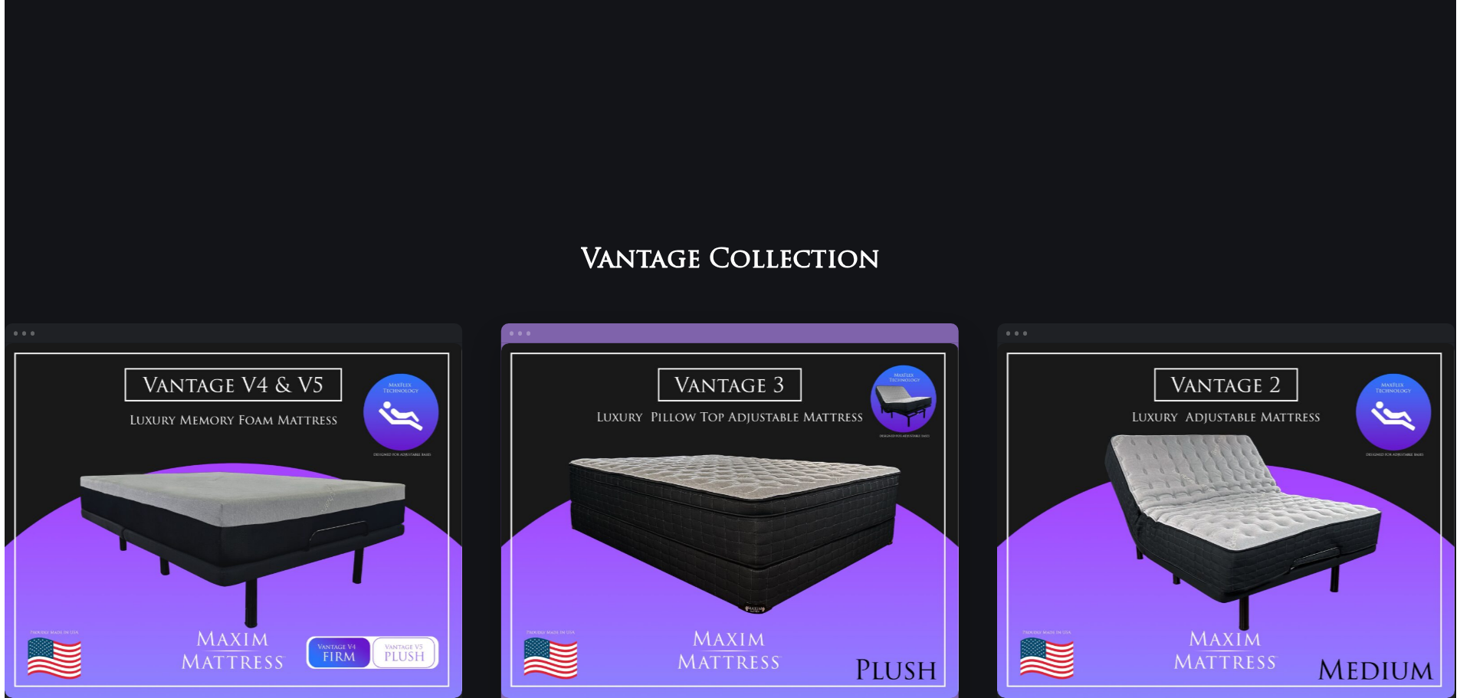
scroll to position [1213, 0]
